Goal: Task Accomplishment & Management: Manage account settings

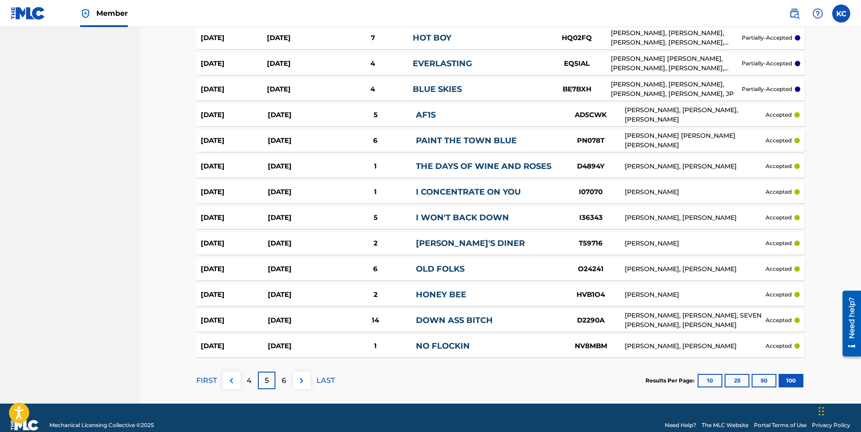
scroll to position [2455, 0]
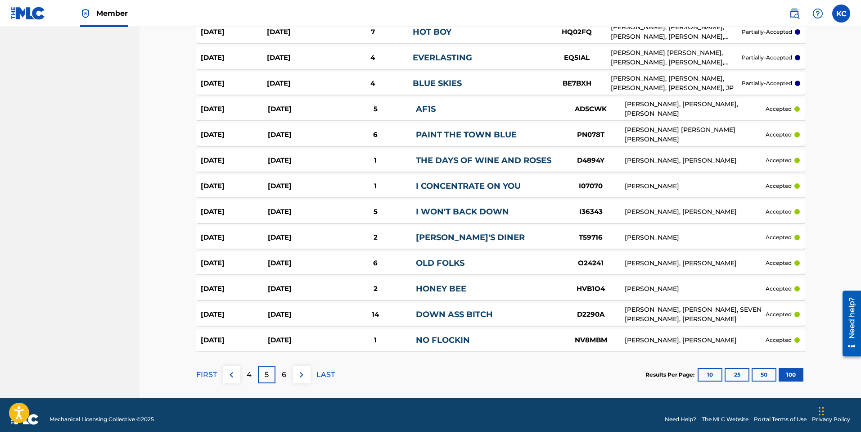
click at [341, 366] on section "FIRST 4 5 6 LAST Results Per Page: 10 25 50 100" at bounding box center [500, 374] width 608 height 46
click at [284, 369] on p "6" at bounding box center [284, 374] width 5 height 11
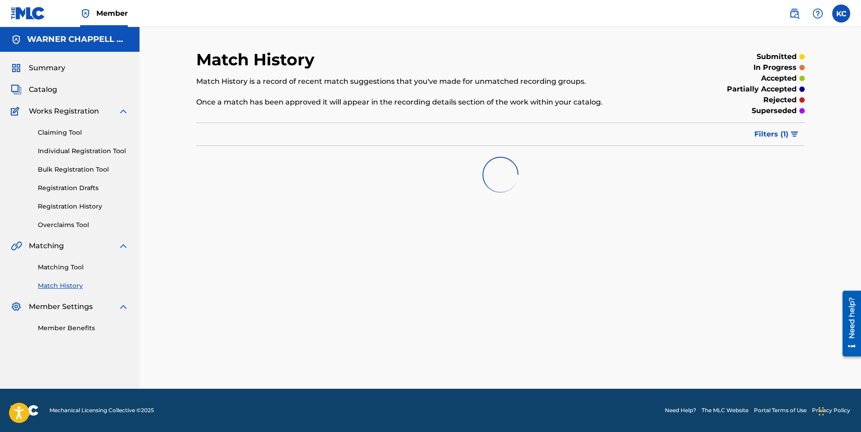
scroll to position [0, 0]
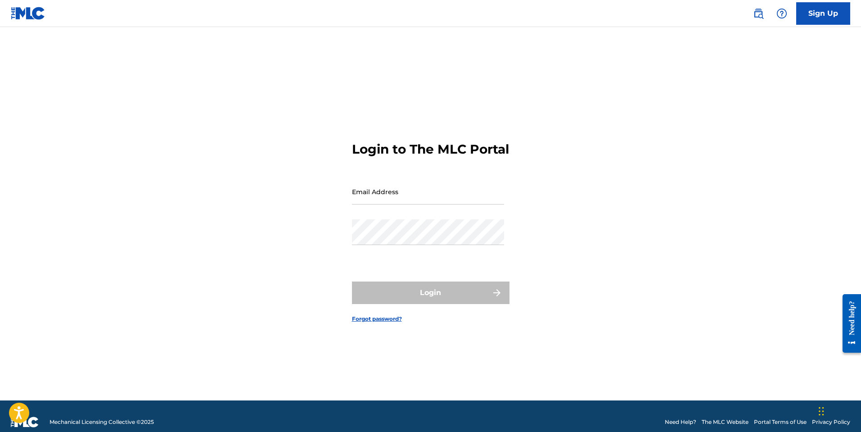
click at [406, 192] on input "Email Address" at bounding box center [428, 192] width 152 height 26
type input "[PERSON_NAME][EMAIL_ADDRESS][DOMAIN_NAME]"
drag, startPoint x: 397, startPoint y: 260, endPoint x: 400, endPoint y: 252, distance: 8.3
click at [400, 252] on div "Password" at bounding box center [428, 239] width 152 height 41
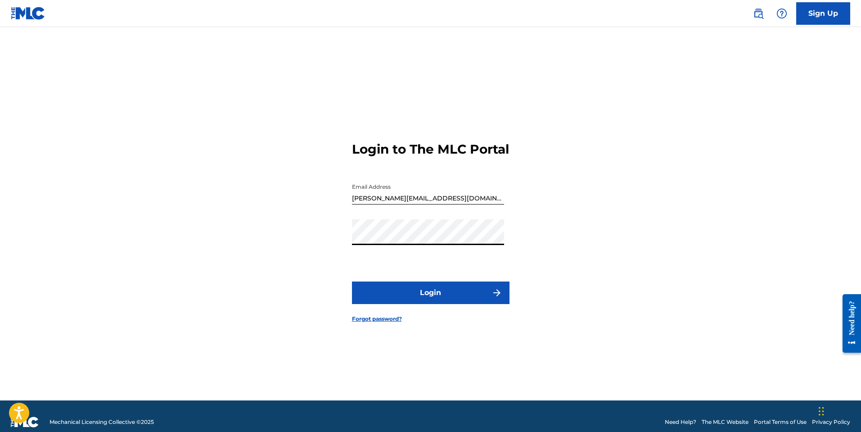
click at [352, 281] on button "Login" at bounding box center [431, 292] width 158 height 23
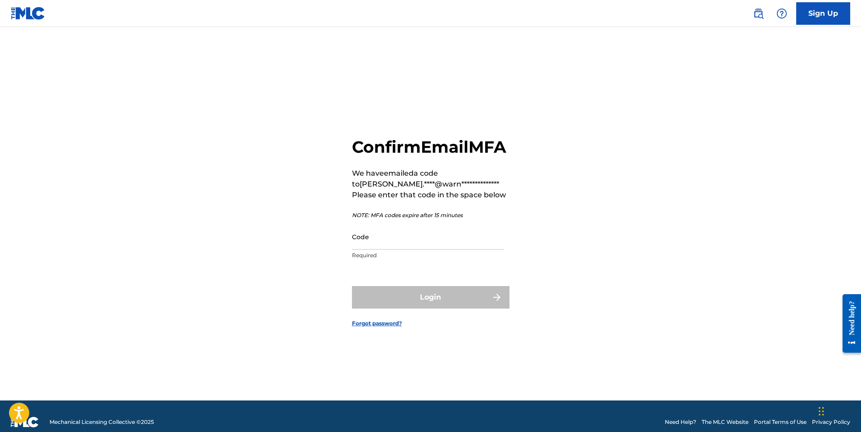
drag, startPoint x: 667, startPoint y: 188, endPoint x: 612, endPoint y: 107, distance: 98.0
click at [667, 188] on div "**********" at bounding box center [431, 225] width 630 height 351
